Goal: Information Seeking & Learning: Compare options

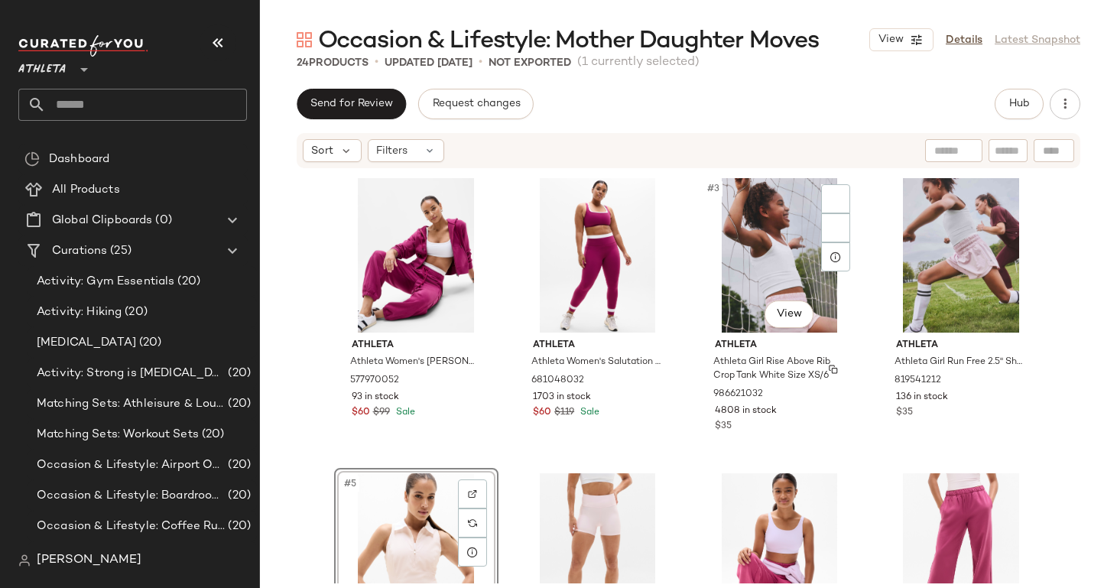
scroll to position [117, 0]
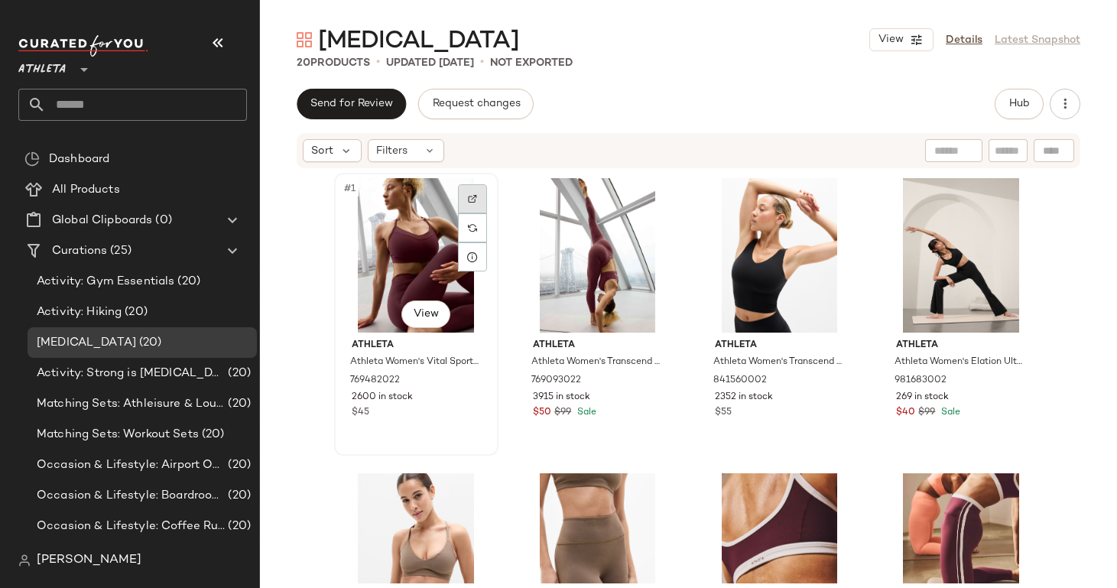
click at [468, 195] on img at bounding box center [472, 198] width 9 height 9
click at [639, 195] on div at bounding box center [653, 198] width 29 height 29
click at [824, 200] on div at bounding box center [835, 198] width 29 height 29
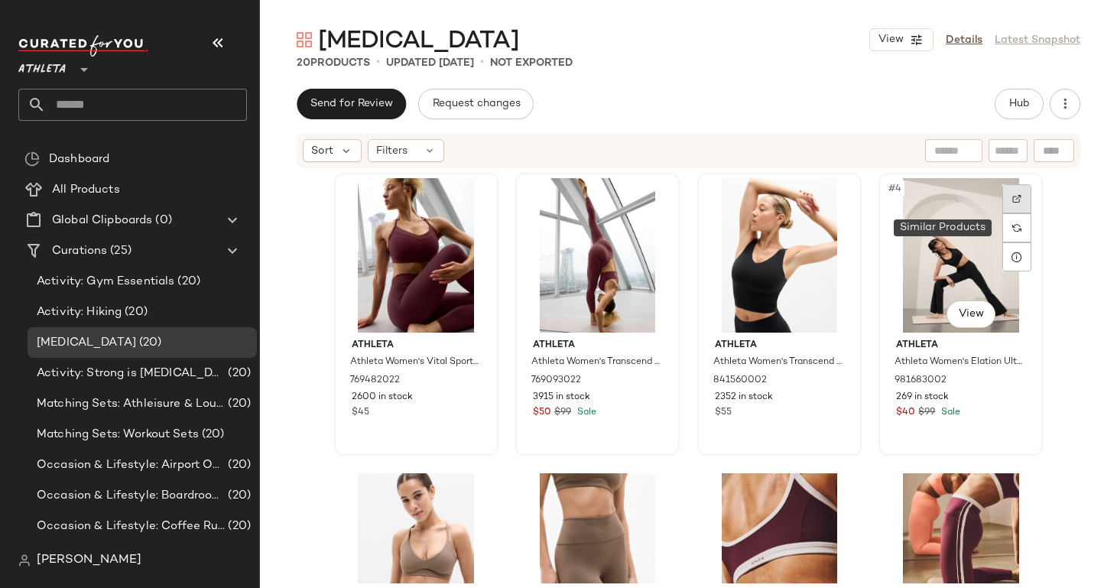
click at [1017, 203] on div at bounding box center [1016, 198] width 29 height 29
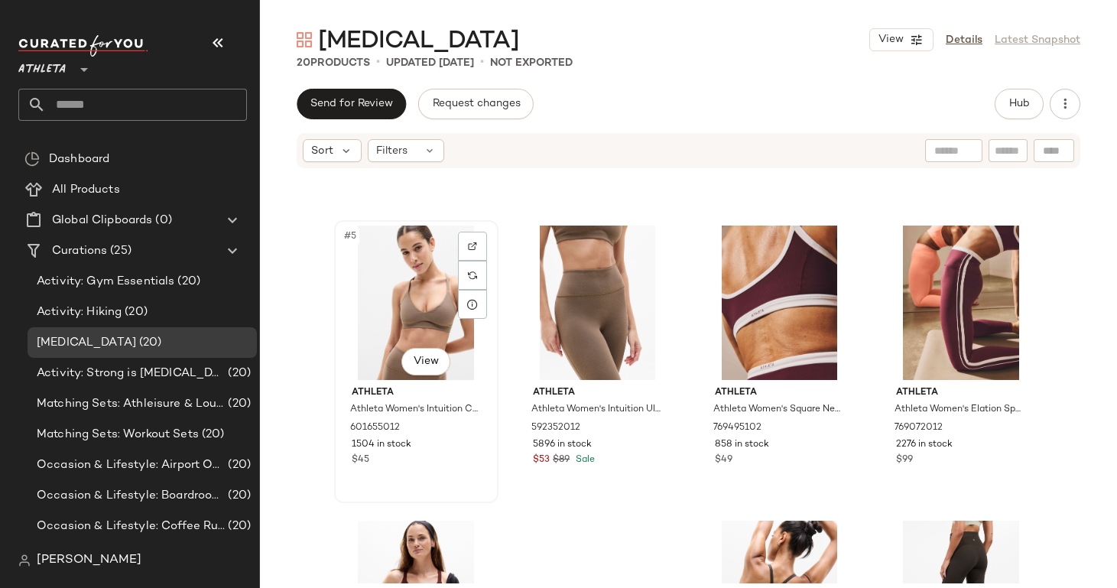
scroll to position [263, 0]
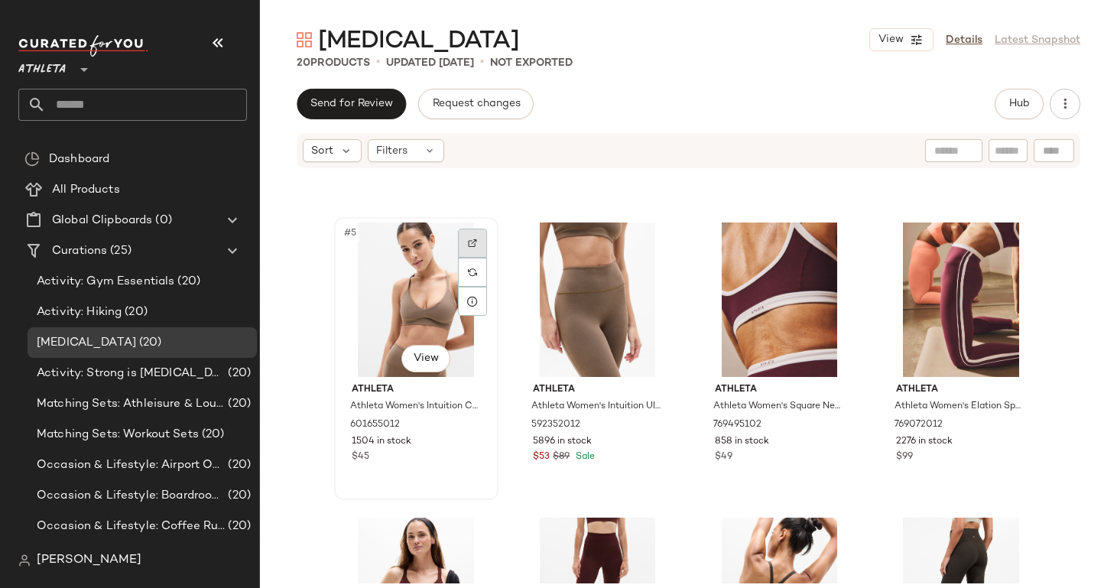
click at [472, 243] on div at bounding box center [472, 243] width 29 height 29
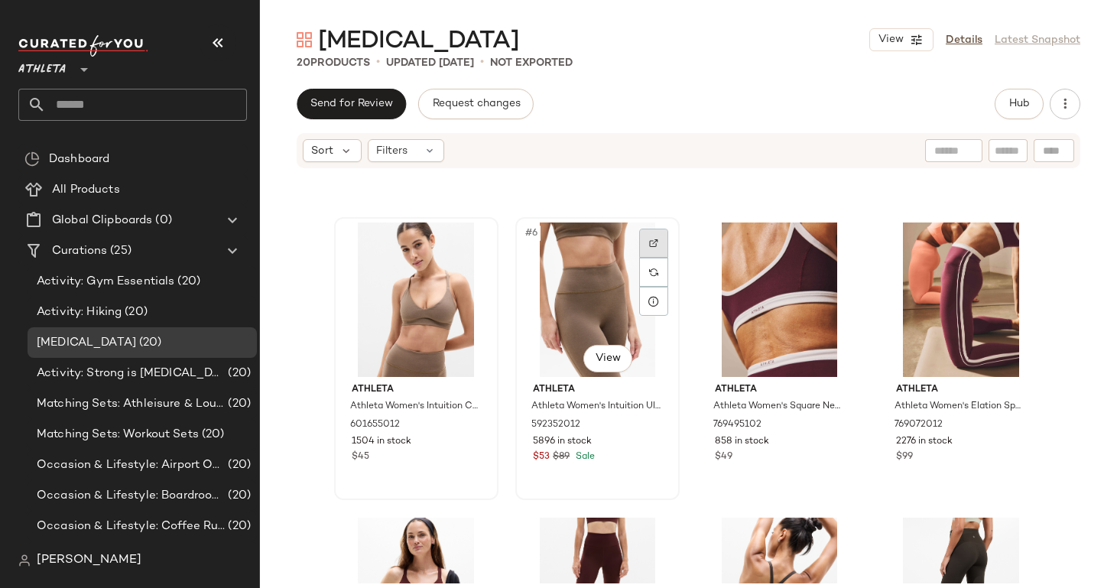
click at [650, 231] on div at bounding box center [653, 243] width 29 height 29
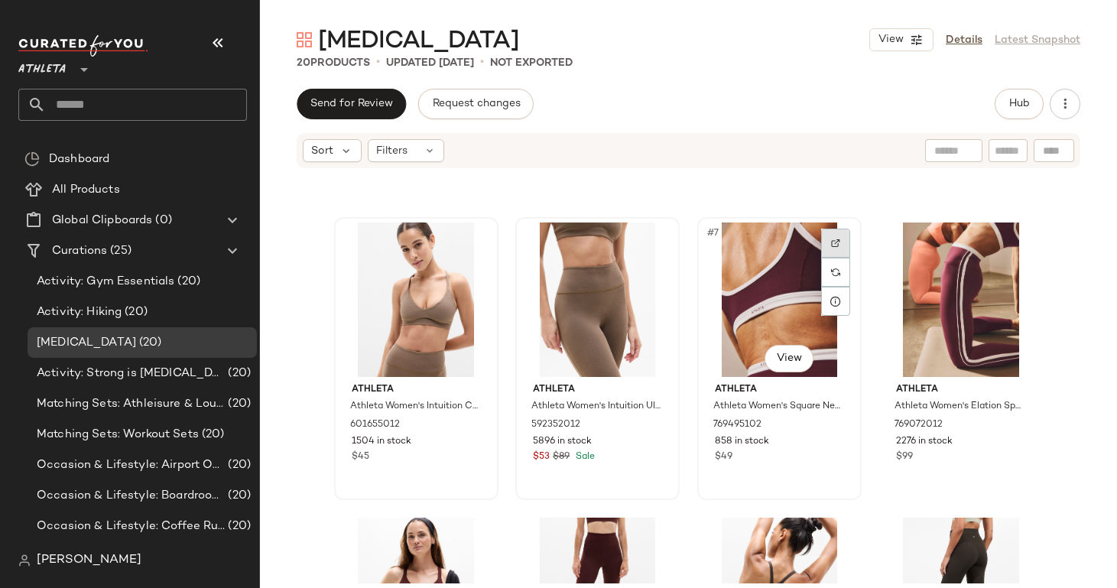
click at [826, 238] on div at bounding box center [835, 243] width 29 height 29
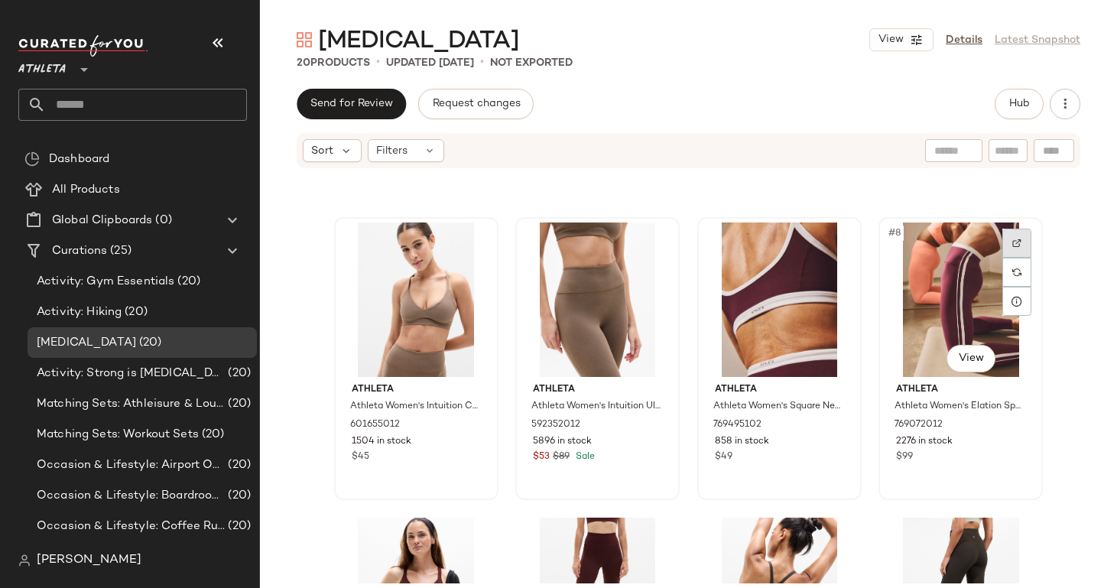
click at [1003, 236] on div at bounding box center [1016, 243] width 29 height 29
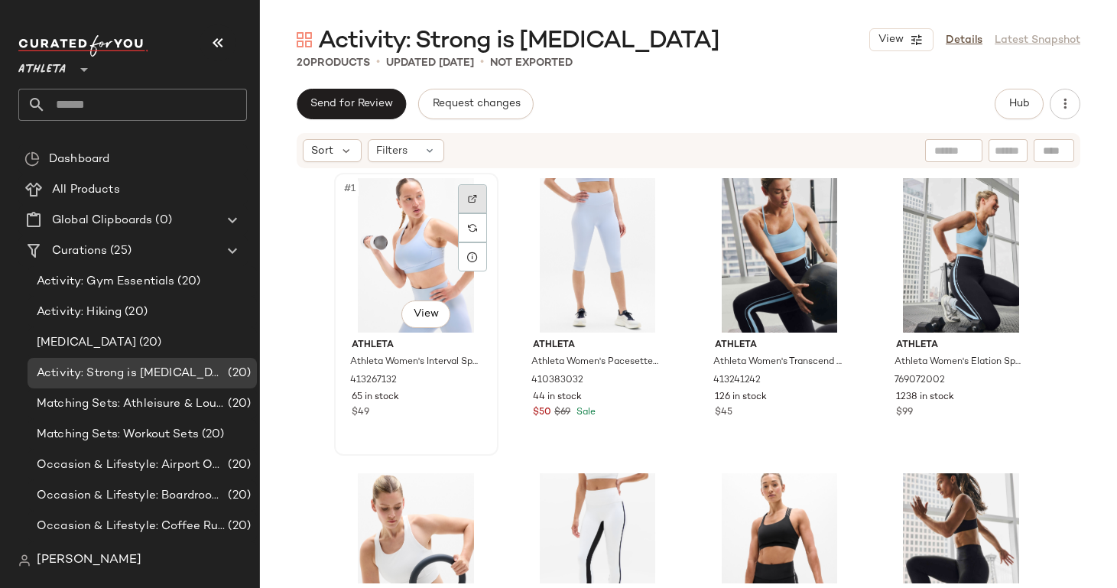
click at [468, 196] on img at bounding box center [472, 198] width 9 height 9
click at [653, 199] on div at bounding box center [653, 198] width 29 height 29
click at [831, 203] on img at bounding box center [835, 198] width 9 height 9
click at [1002, 202] on div at bounding box center [1016, 198] width 29 height 29
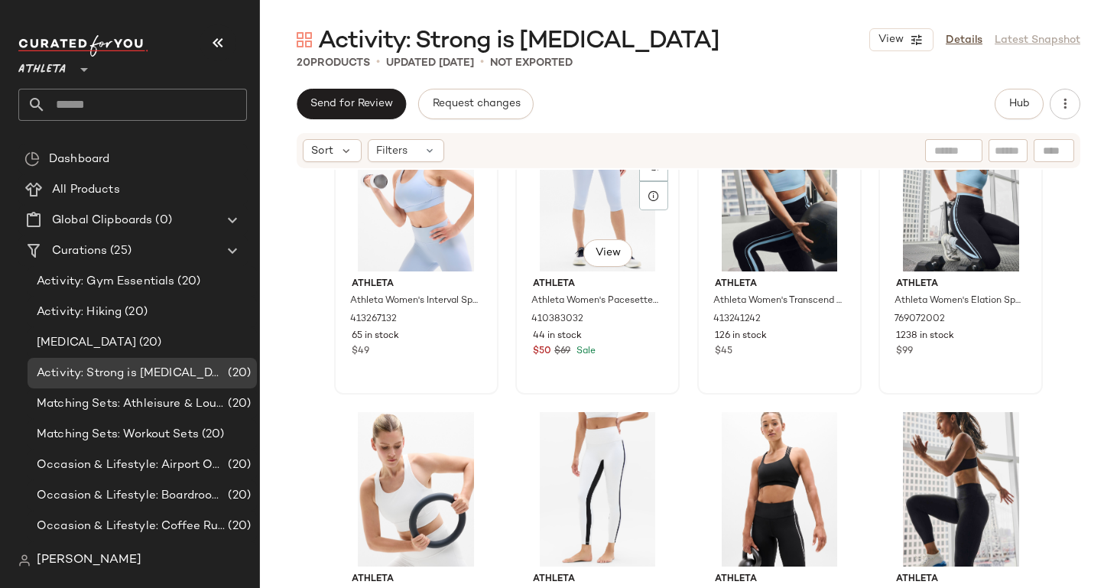
scroll to position [74, 0]
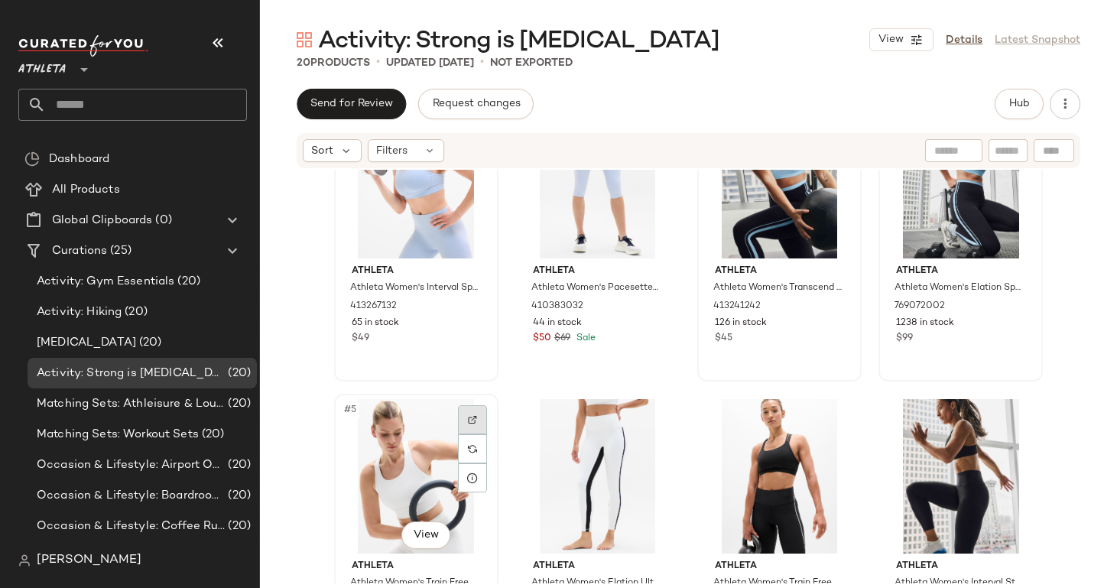
click at [468, 421] on img at bounding box center [472, 419] width 9 height 9
click at [642, 412] on div at bounding box center [653, 419] width 29 height 29
click at [840, 405] on div at bounding box center [835, 419] width 29 height 29
click at [1002, 420] on div at bounding box center [1016, 419] width 29 height 29
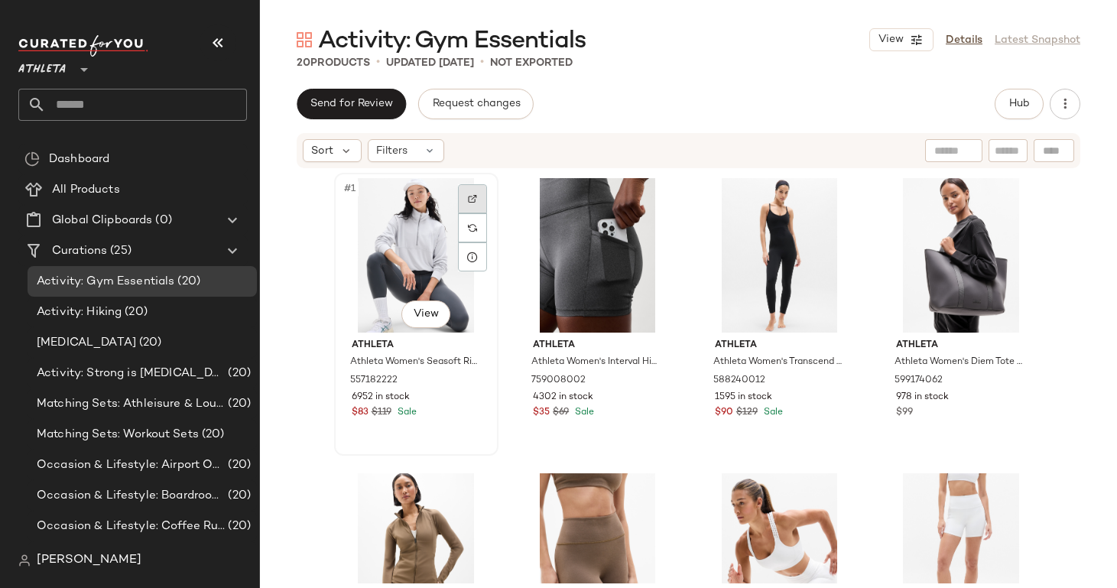
click at [472, 195] on div at bounding box center [472, 198] width 29 height 29
click at [649, 203] on img at bounding box center [653, 198] width 9 height 9
click at [833, 203] on div at bounding box center [835, 198] width 29 height 29
click at [1012, 199] on img at bounding box center [1016, 198] width 9 height 9
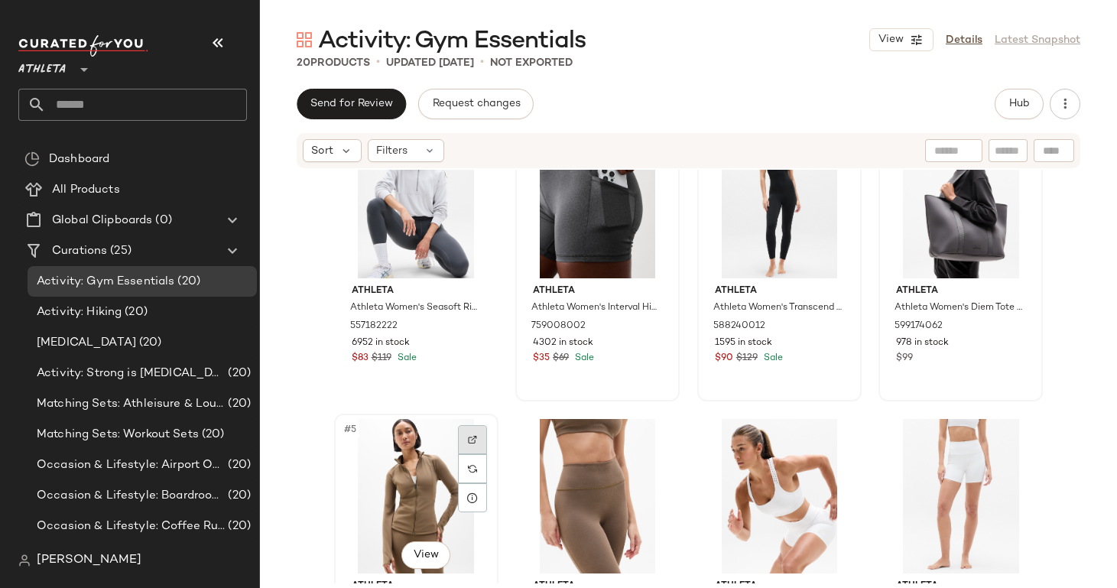
click at [466, 433] on div at bounding box center [472, 439] width 29 height 29
click at [640, 430] on div at bounding box center [653, 439] width 29 height 29
click at [839, 446] on div at bounding box center [835, 439] width 29 height 29
click at [1004, 442] on div at bounding box center [1016, 439] width 29 height 29
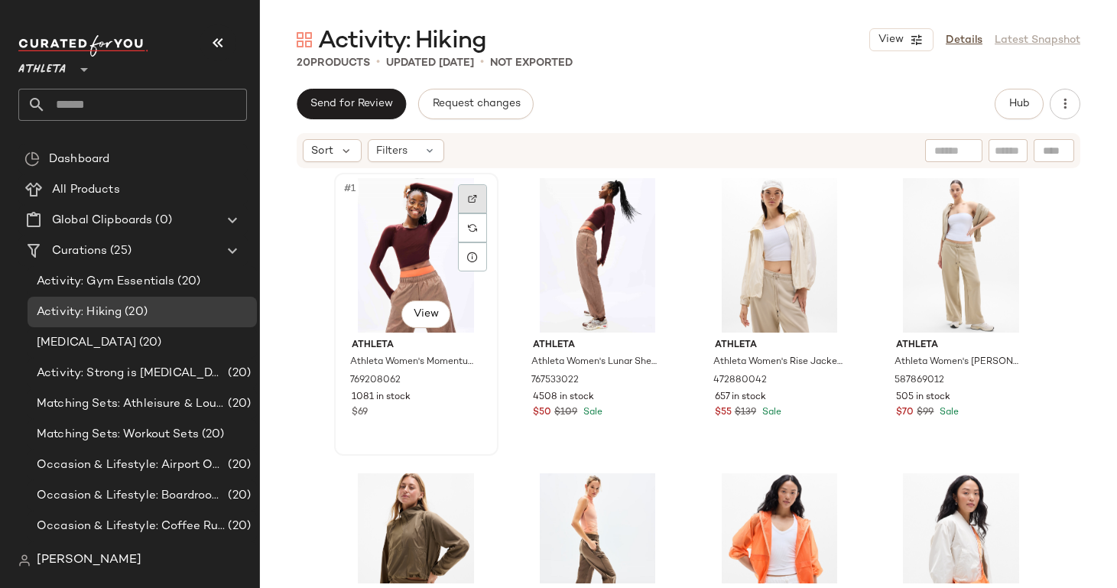
click at [468, 194] on img at bounding box center [472, 198] width 9 height 9
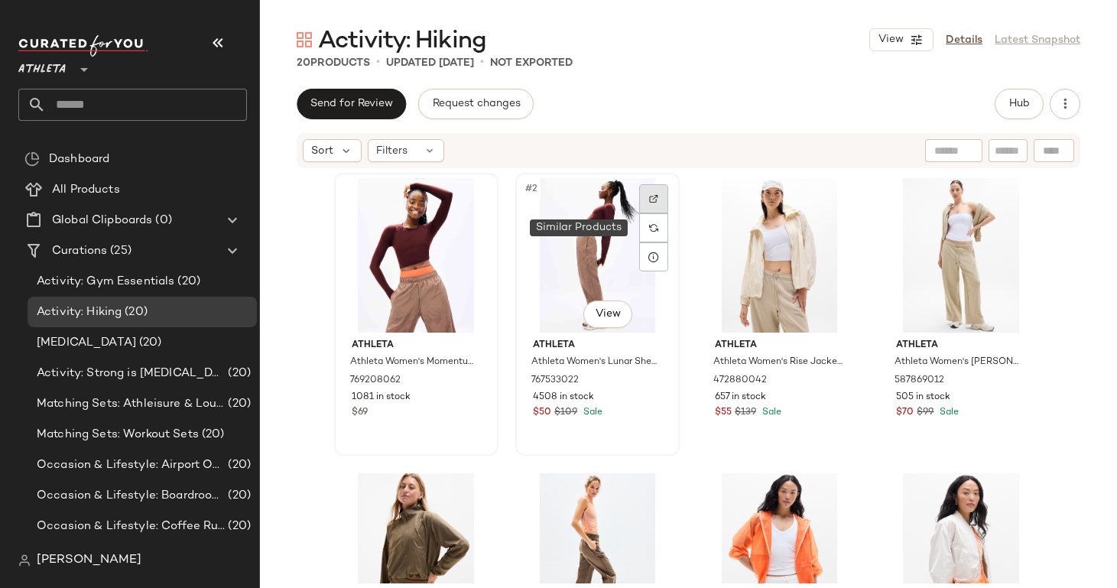
click at [649, 201] on img at bounding box center [653, 198] width 9 height 9
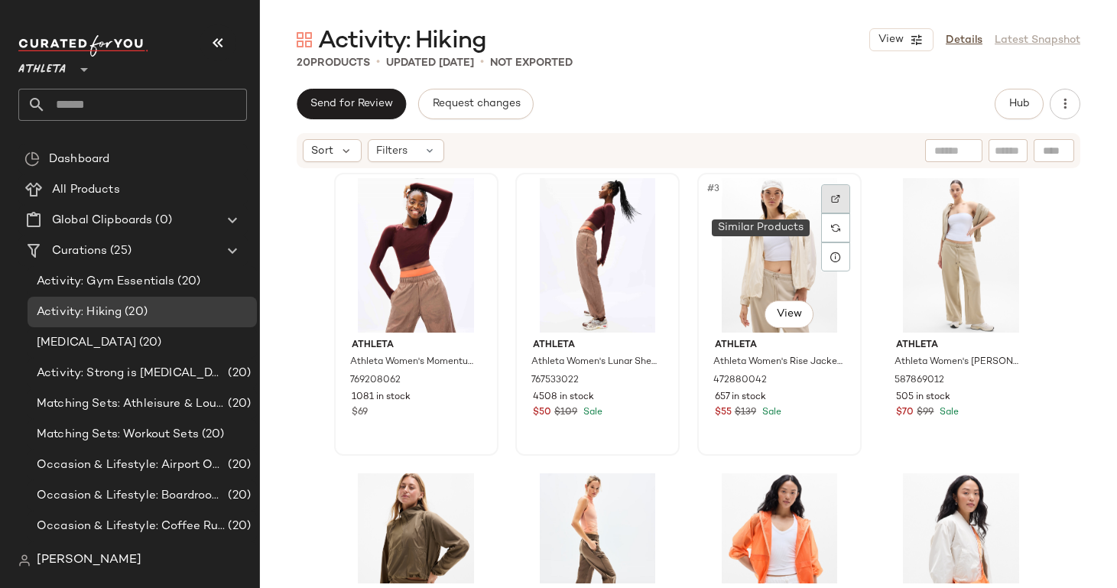
click at [835, 212] on div at bounding box center [835, 198] width 29 height 29
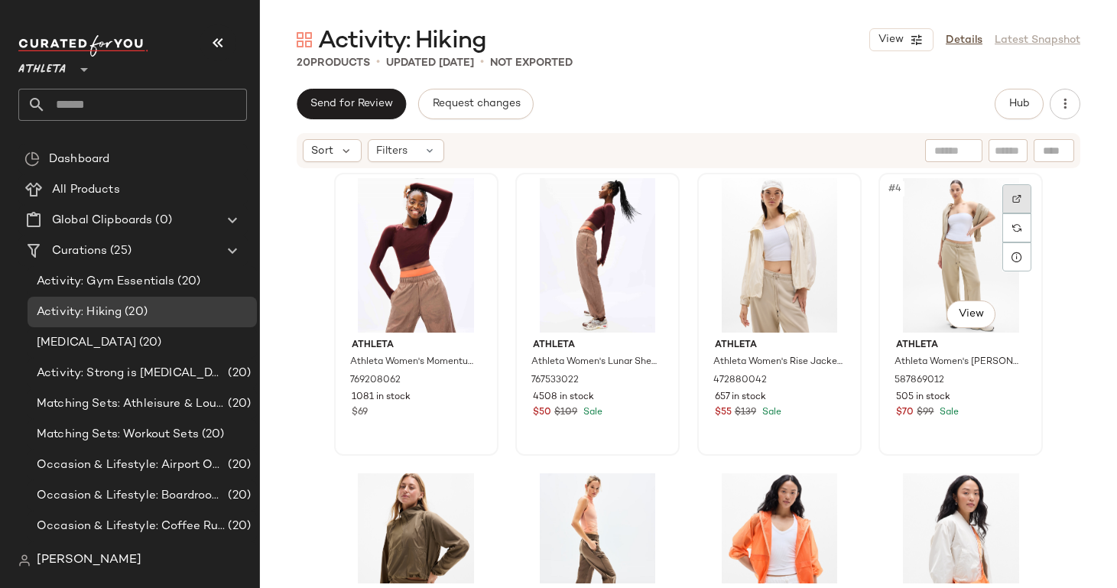
click at [1012, 197] on img at bounding box center [1016, 198] width 9 height 9
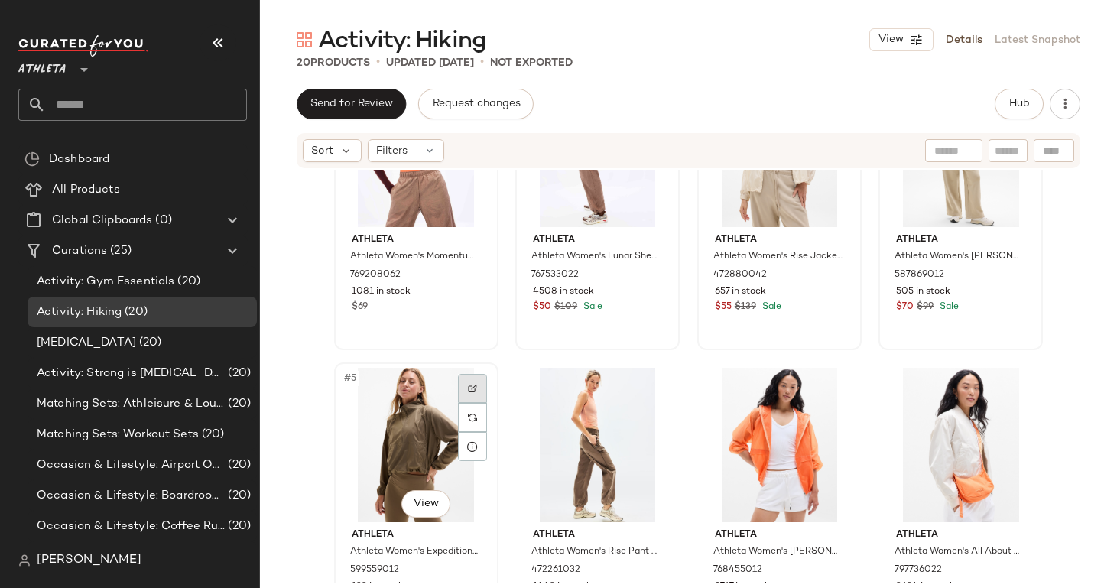
click at [460, 387] on div at bounding box center [472, 388] width 29 height 29
click at [652, 388] on img at bounding box center [653, 388] width 9 height 9
